Goal: Complete application form

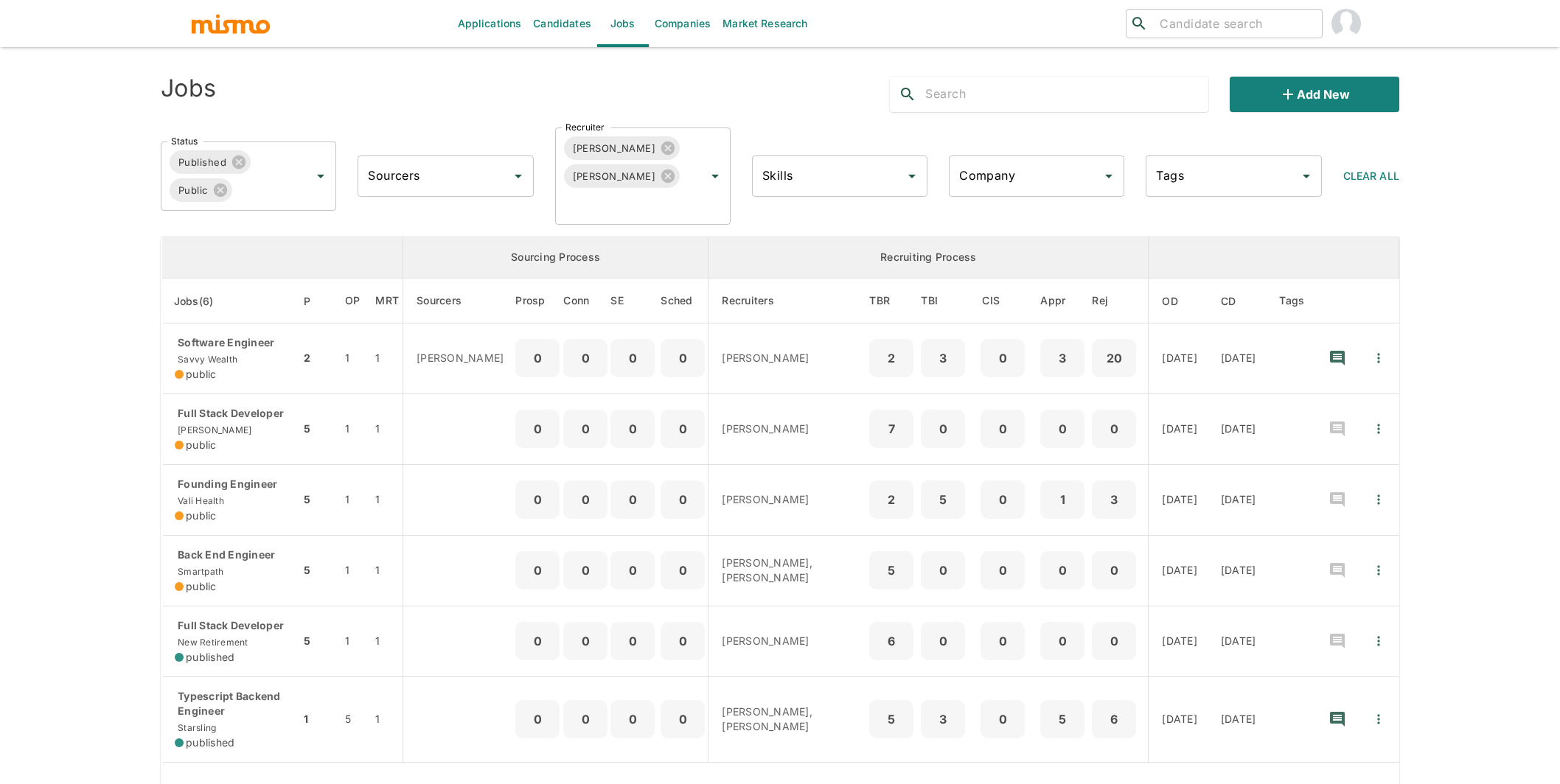
scroll to position [215, 0]
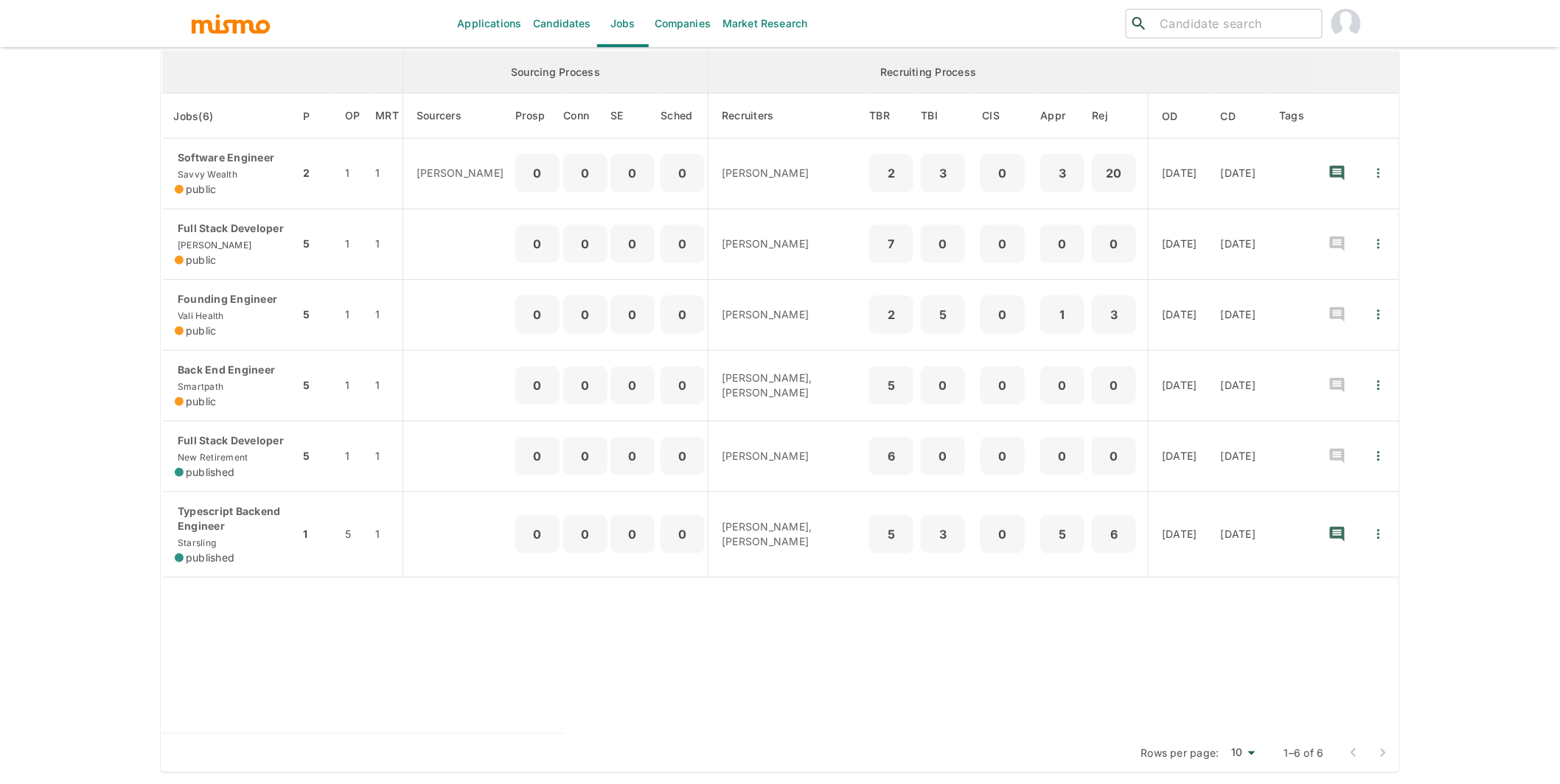
click at [550, 25] on link "Candidates" at bounding box center [561, 23] width 70 height 47
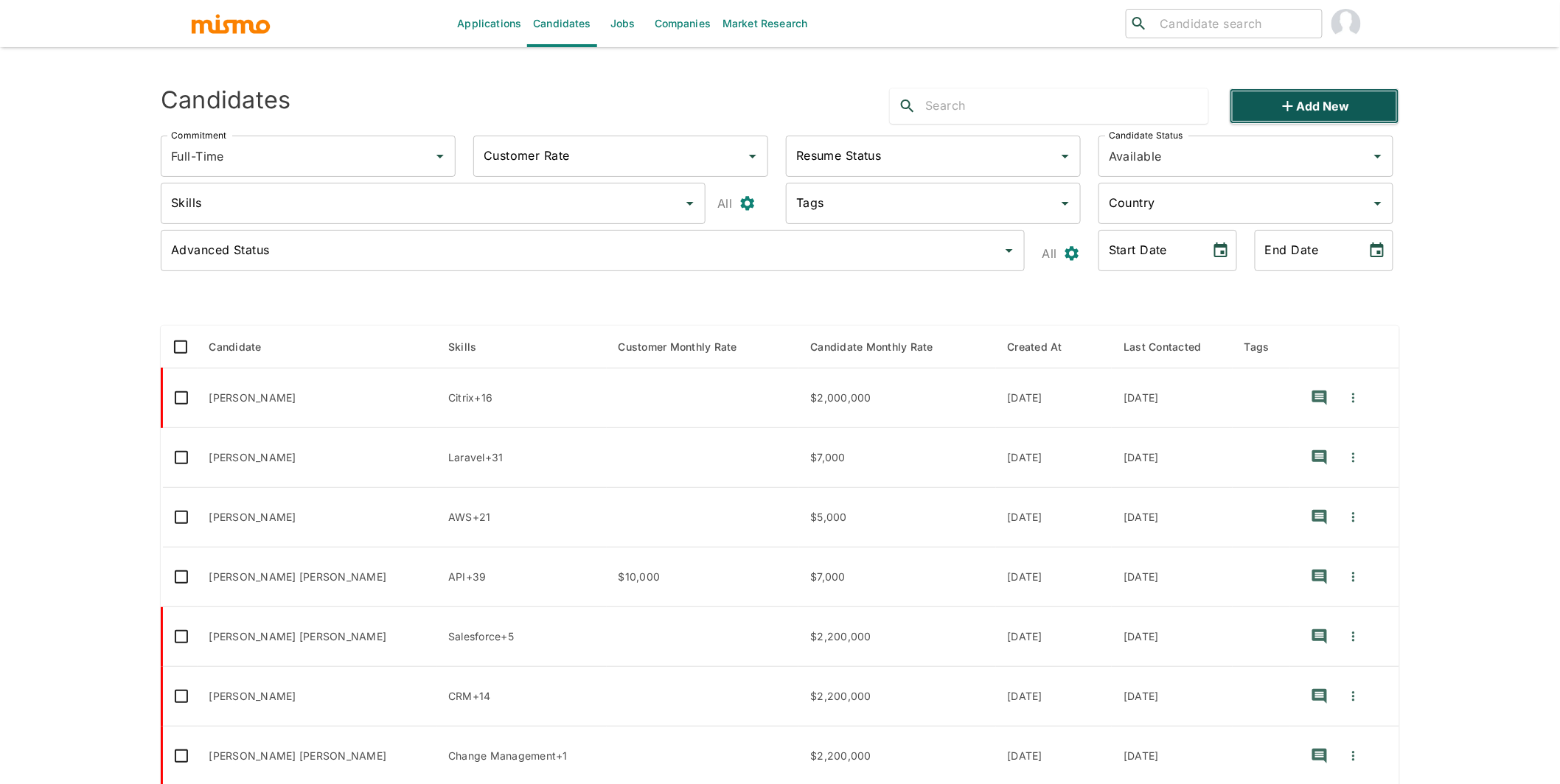
click at [1295, 105] on icon "button" at bounding box center [1288, 106] width 18 height 18
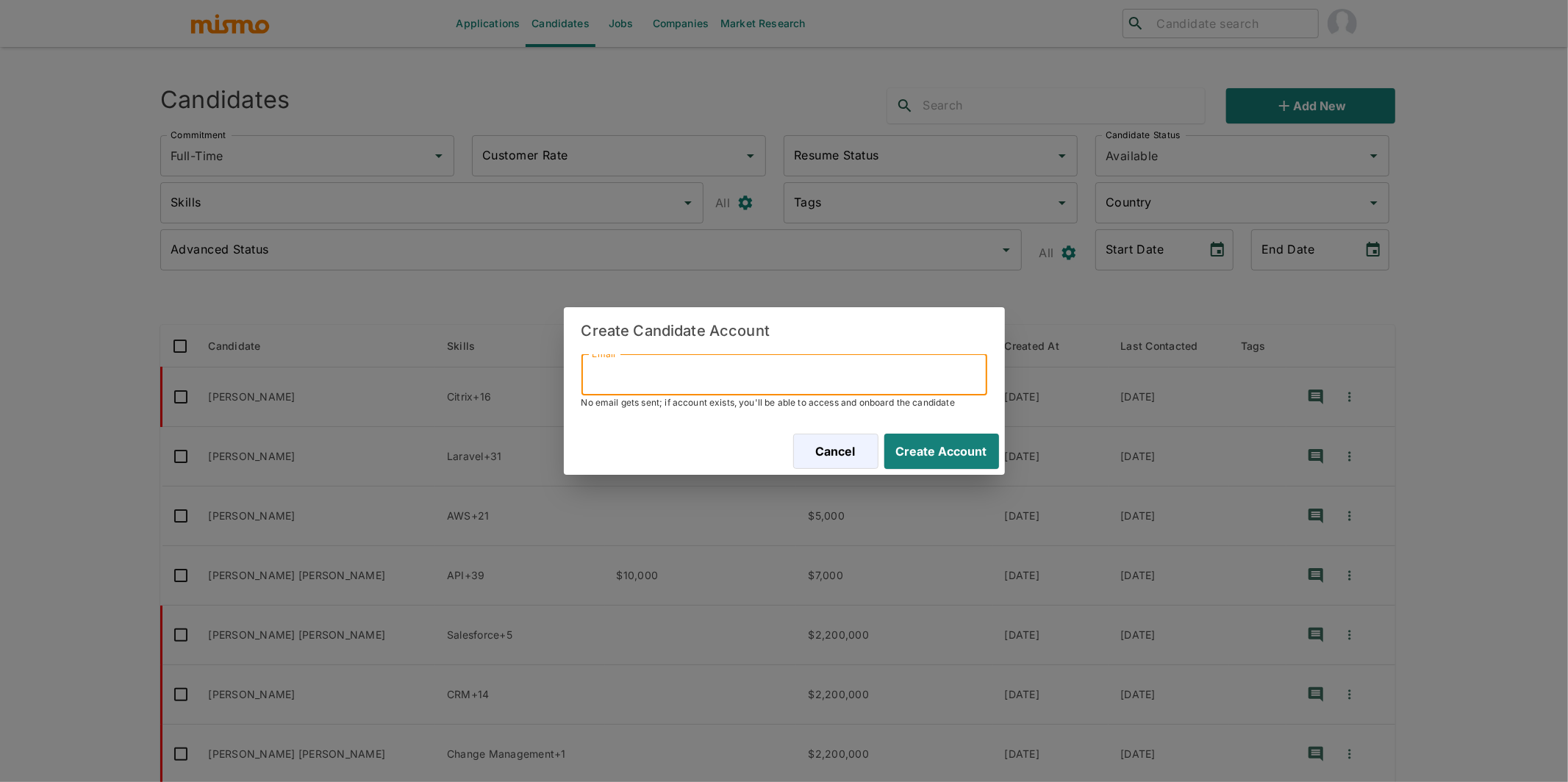
click at [746, 375] on input "Email" at bounding box center [784, 374] width 405 height 41
paste input "[EMAIL_ADDRESS][DOMAIN_NAME]"
type input "[EMAIL_ADDRESS][DOMAIN_NAME]"
click at [930, 445] on button "Create Account" at bounding box center [939, 451] width 121 height 35
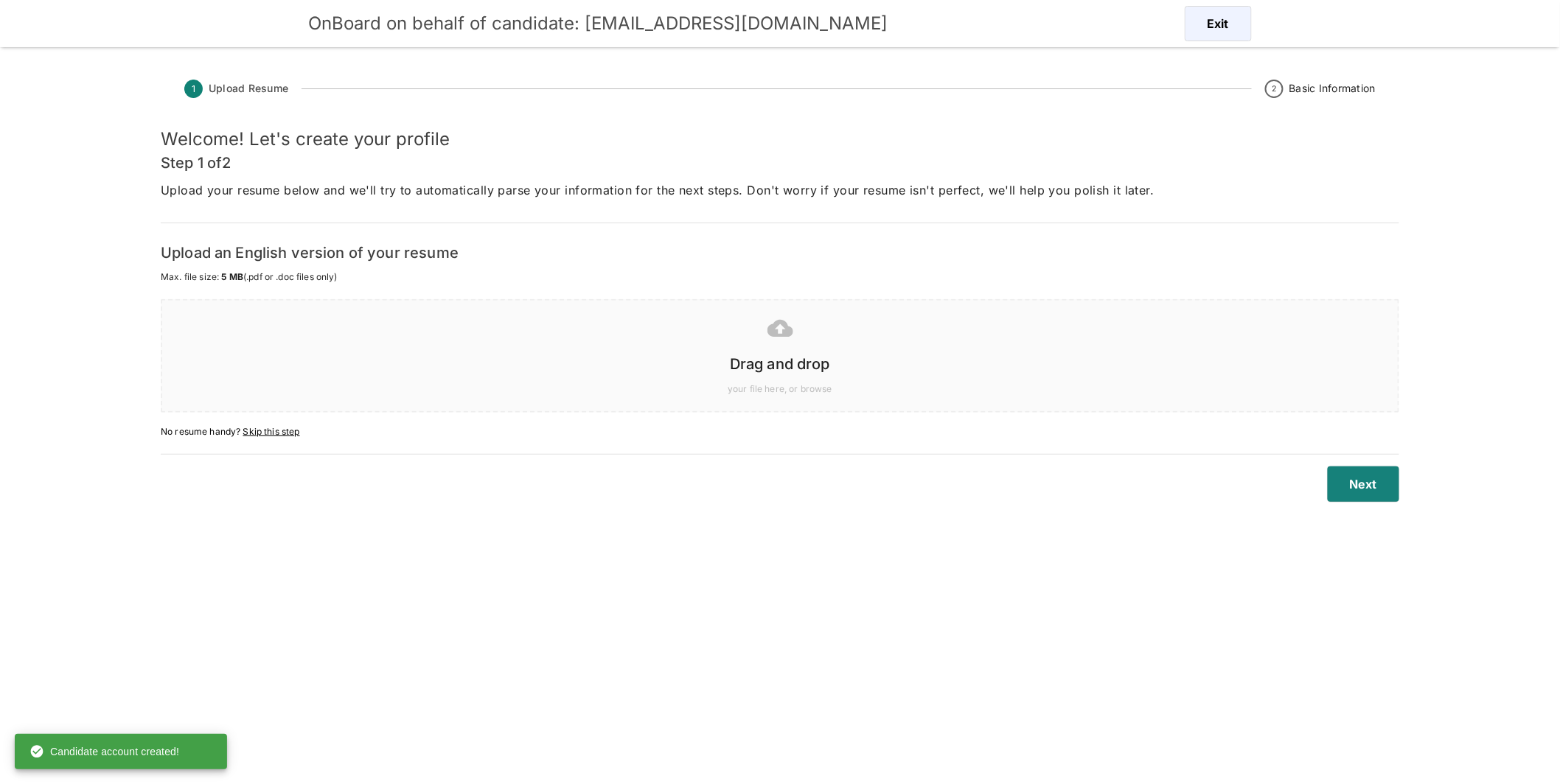
click at [638, 346] on div "Drag and drop" at bounding box center [776, 361] width 1212 height 30
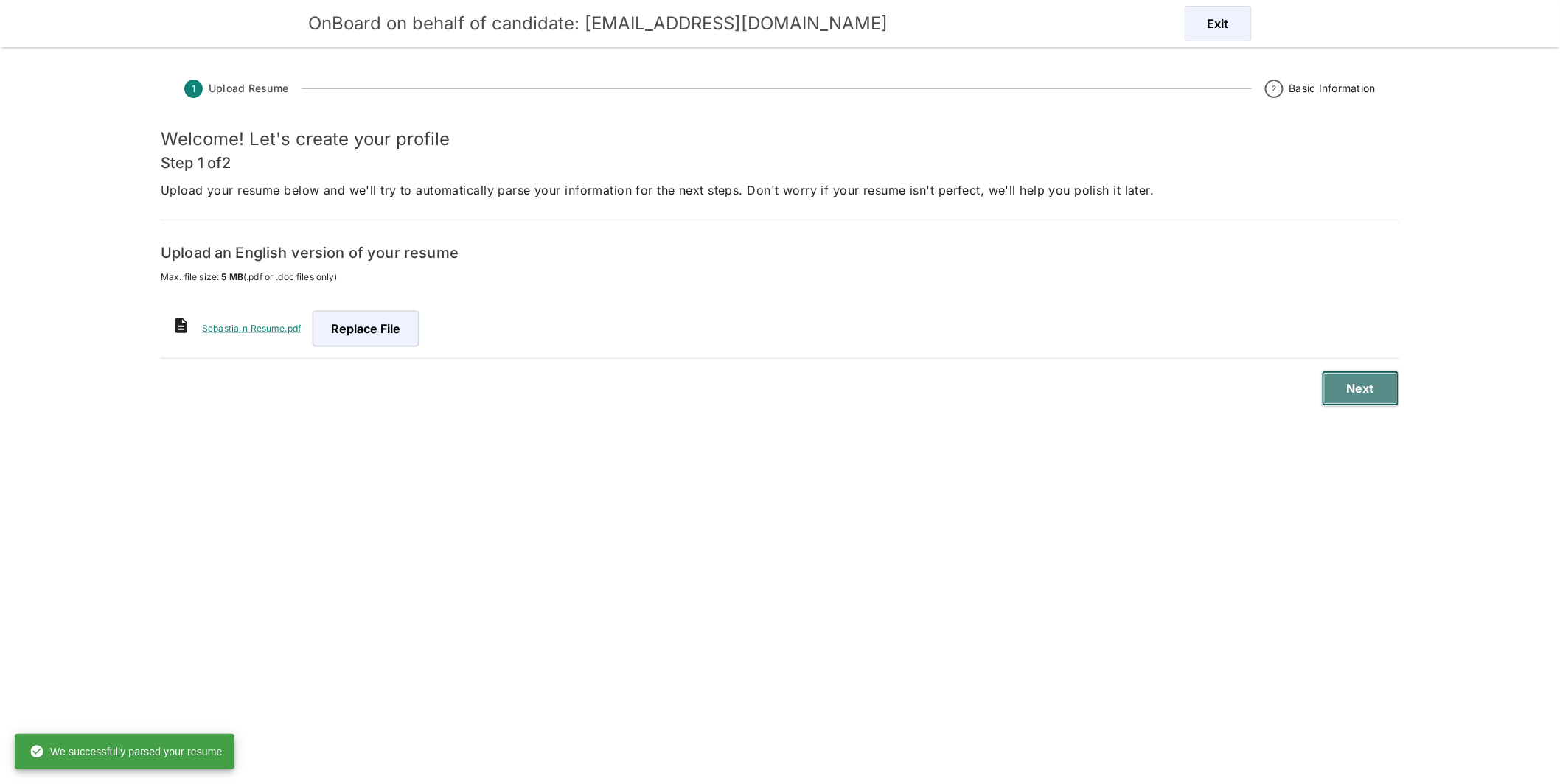
click at [1359, 389] on button "Next" at bounding box center [1360, 388] width 78 height 35
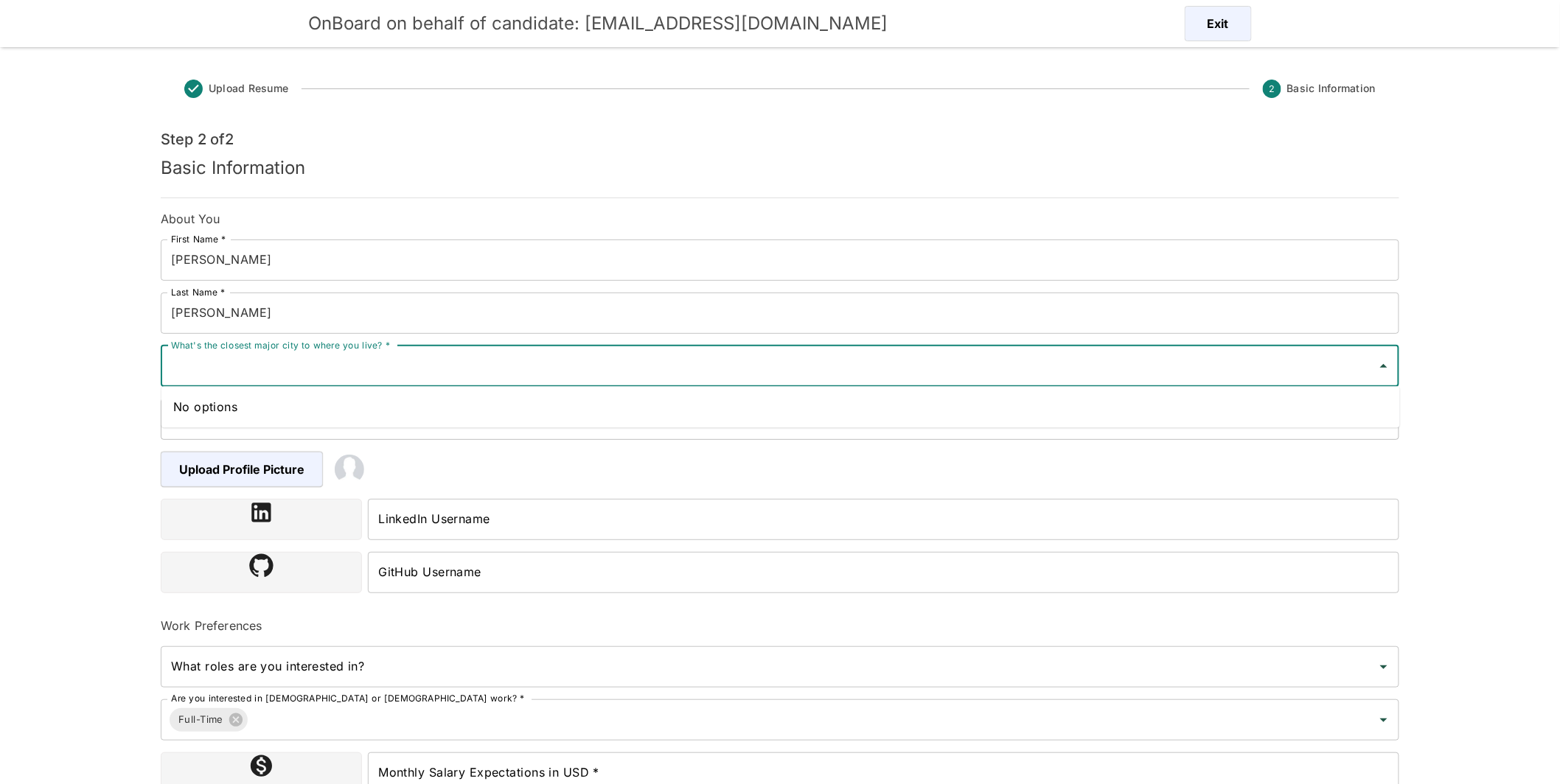
click at [628, 366] on input "What's the closest major city to where you live? *" at bounding box center [769, 366] width 1203 height 28
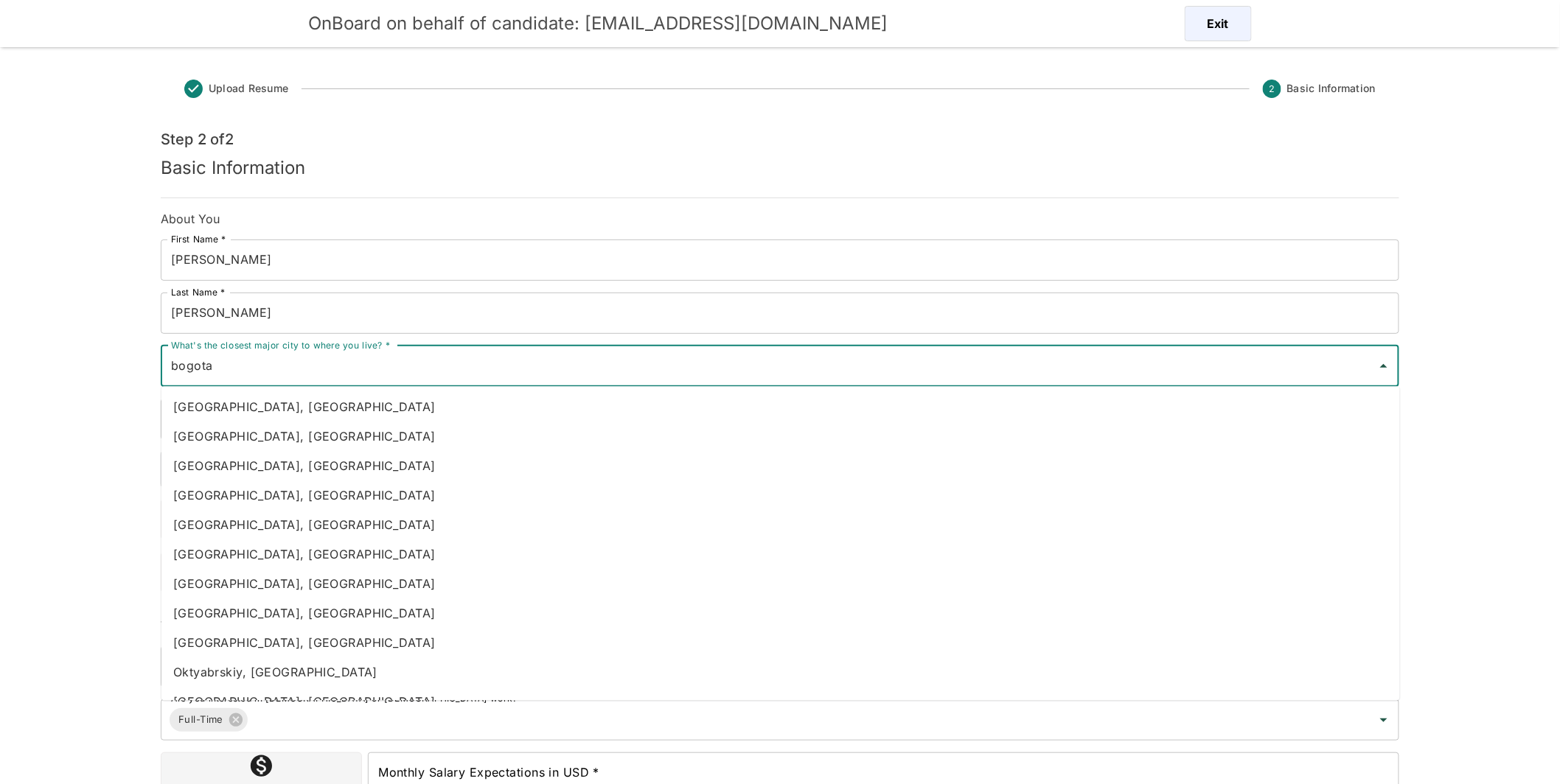
drag, startPoint x: 248, startPoint y: 374, endPoint x: 124, endPoint y: 362, distance: 124.6
click at [124, 362] on div "OnBoard on behalf of candidate: [EMAIL_ADDRESS][DOMAIN_NAME] Exit Upload Resume…" at bounding box center [780, 410] width 1560 height 819
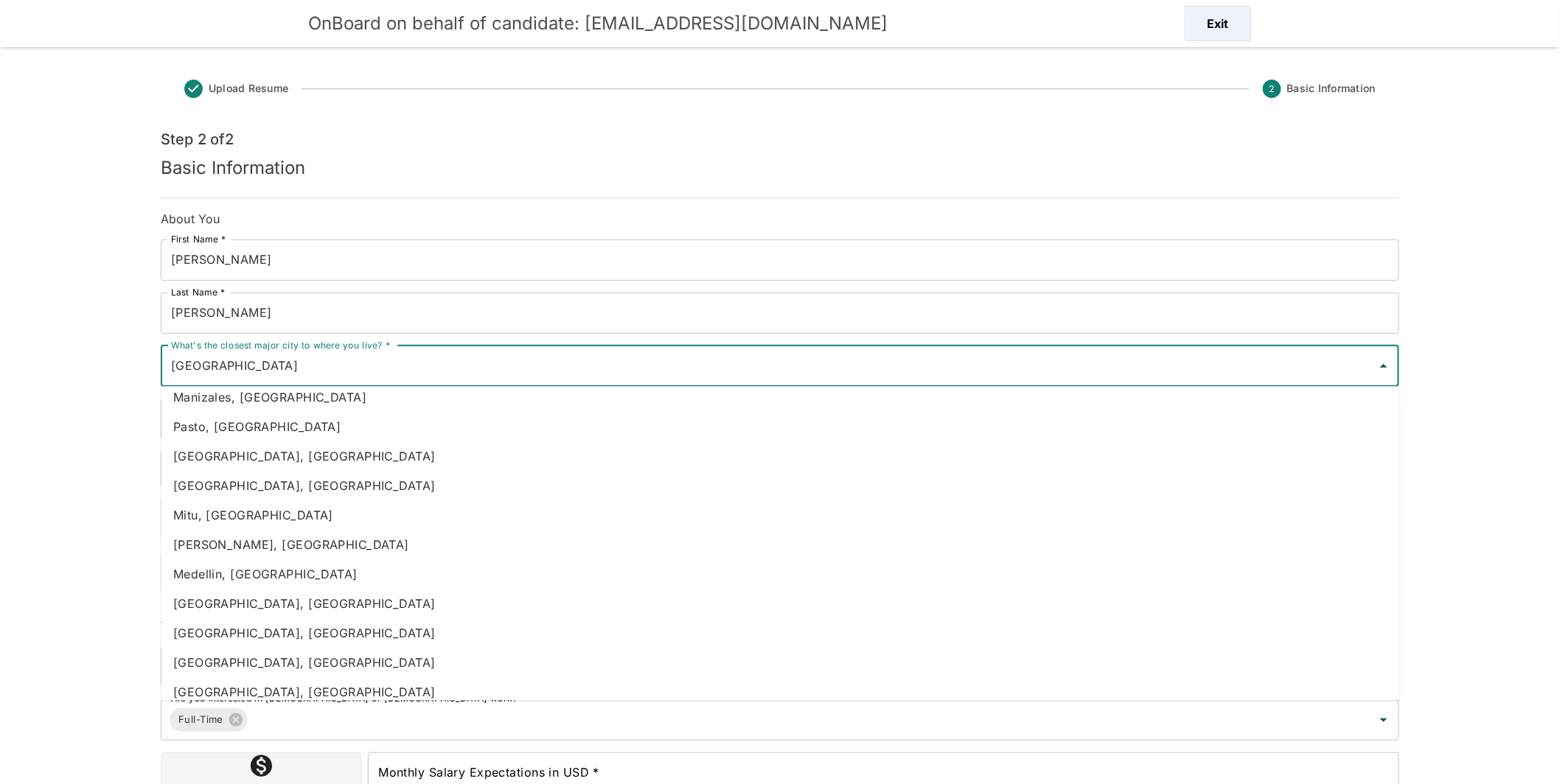
click at [517, 628] on li "[GEOGRAPHIC_DATA], [GEOGRAPHIC_DATA]" at bounding box center [780, 632] width 1239 height 30
type input "[GEOGRAPHIC_DATA], [GEOGRAPHIC_DATA]"
type input "[GEOGRAPHIC_DATA]"
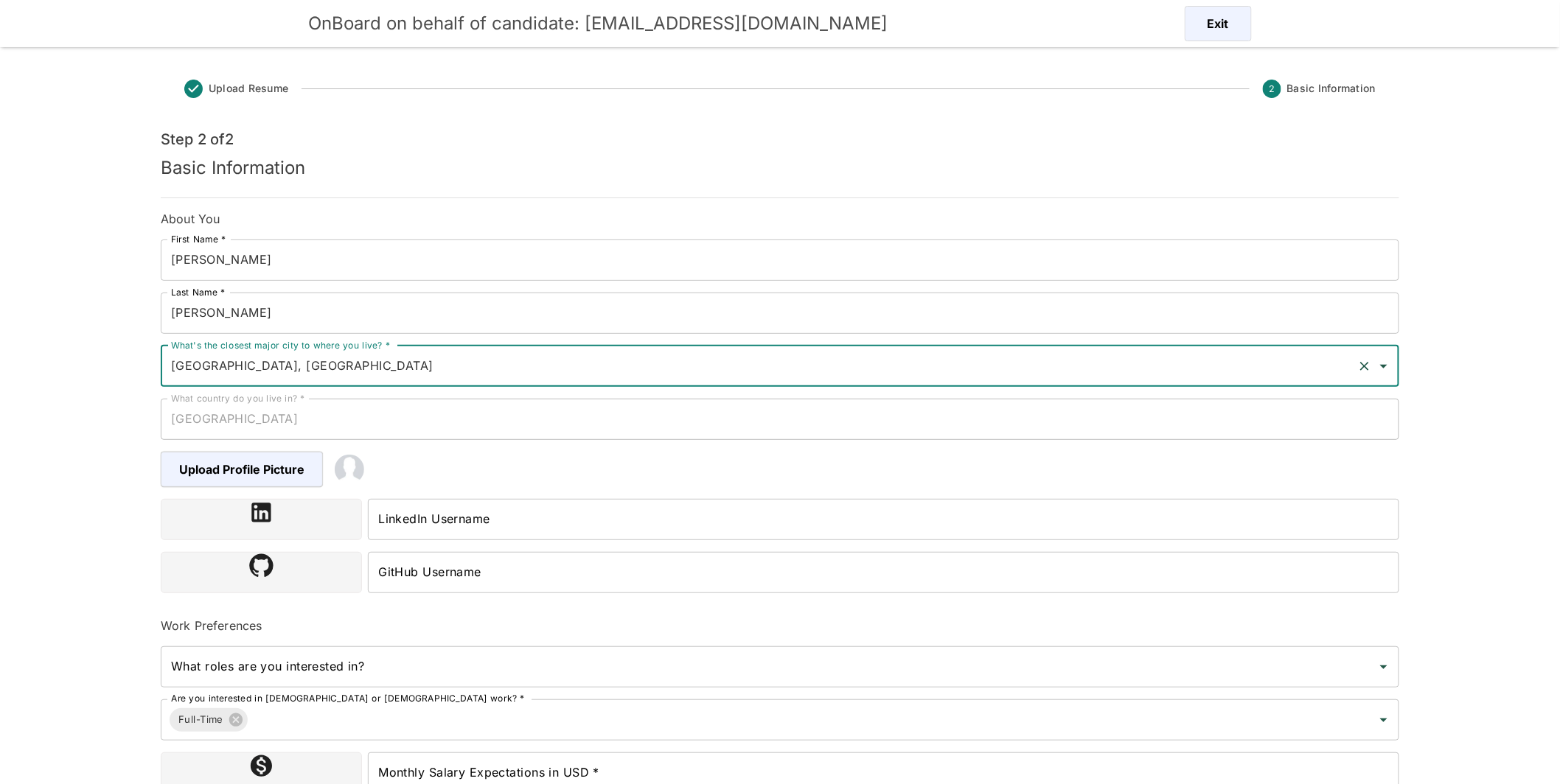
type input "[GEOGRAPHIC_DATA], [GEOGRAPHIC_DATA]"
click at [343, 661] on input "What roles are you interested in?" at bounding box center [769, 667] width 1203 height 28
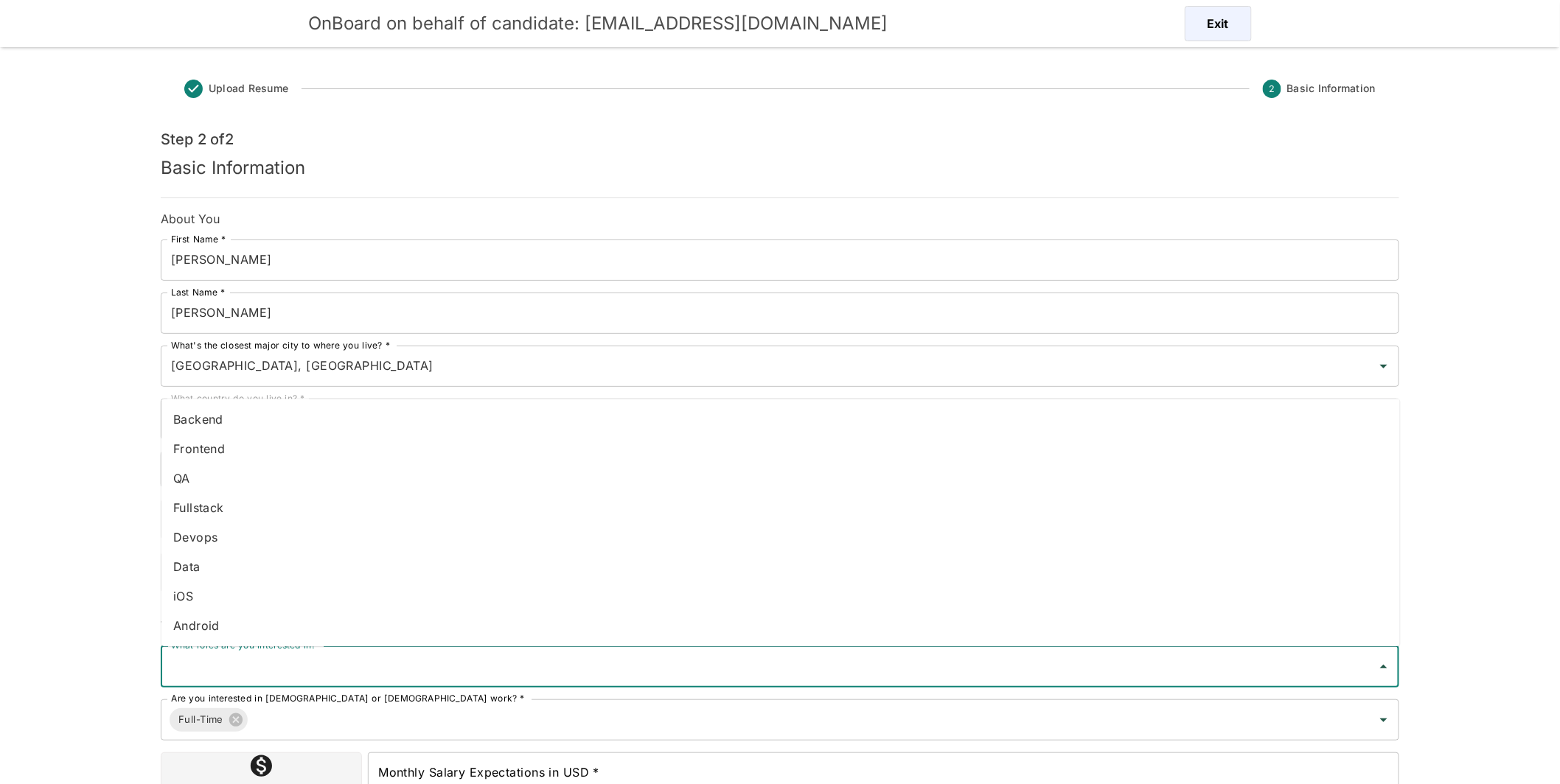
click at [233, 508] on li "Fullstack" at bounding box center [780, 507] width 1239 height 30
